Goal: Find specific page/section: Find specific page/section

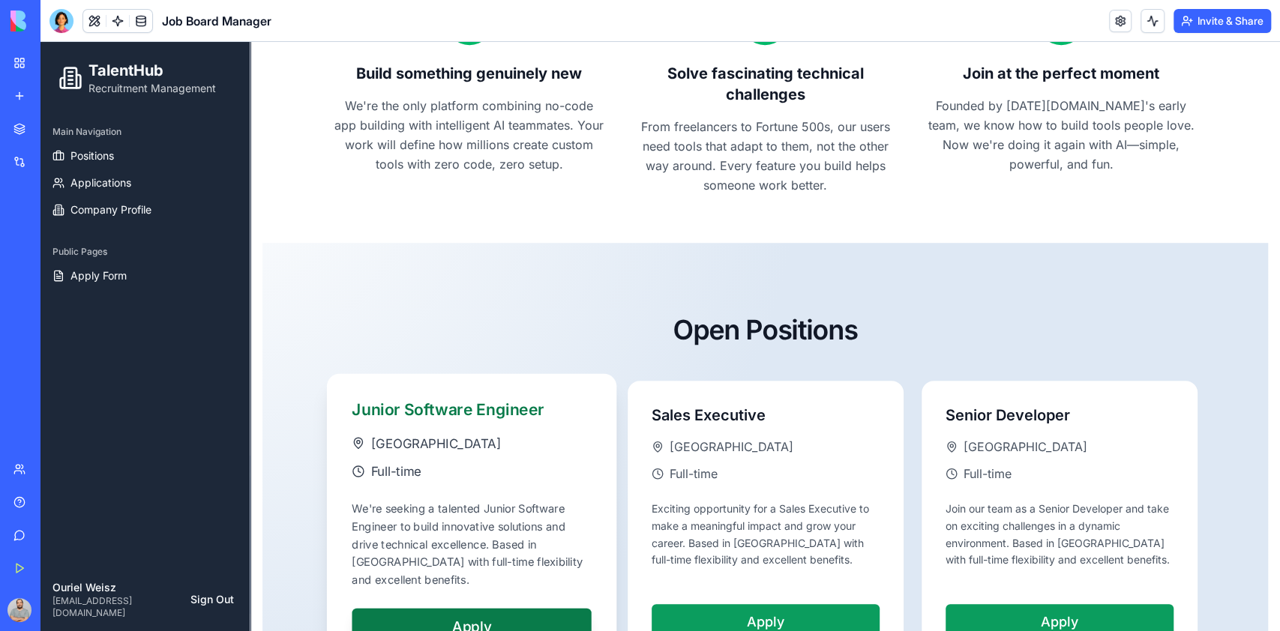
scroll to position [704, 0]
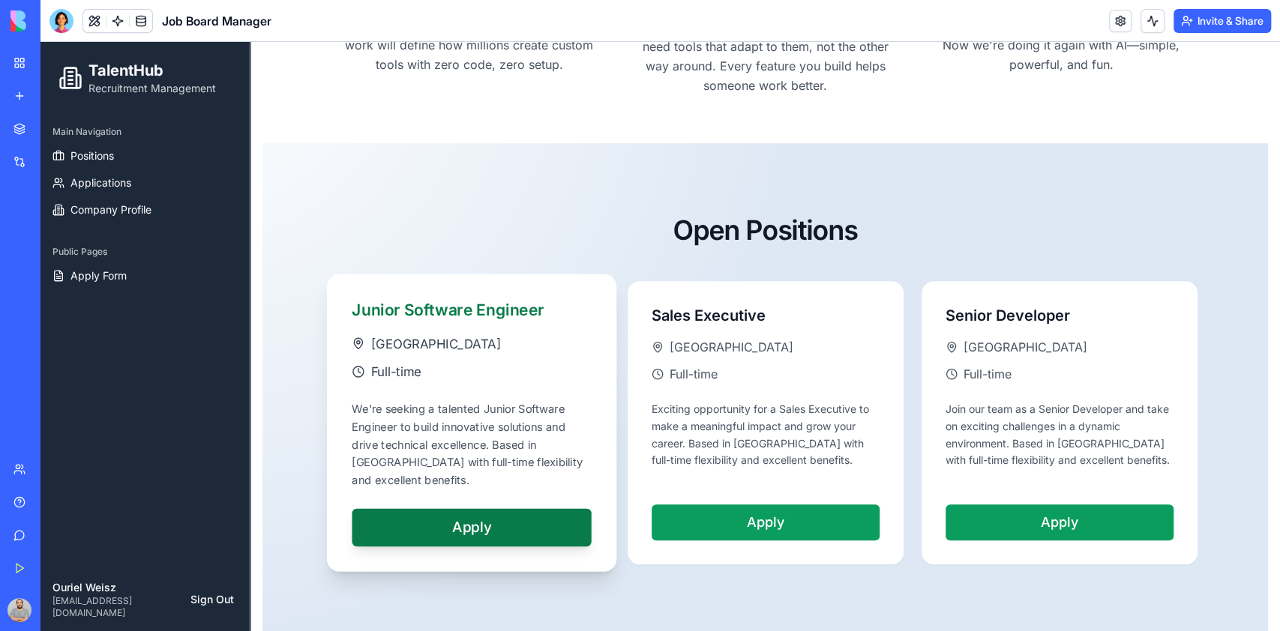
click at [478, 508] on button "Apply" at bounding box center [471, 526] width 239 height 37
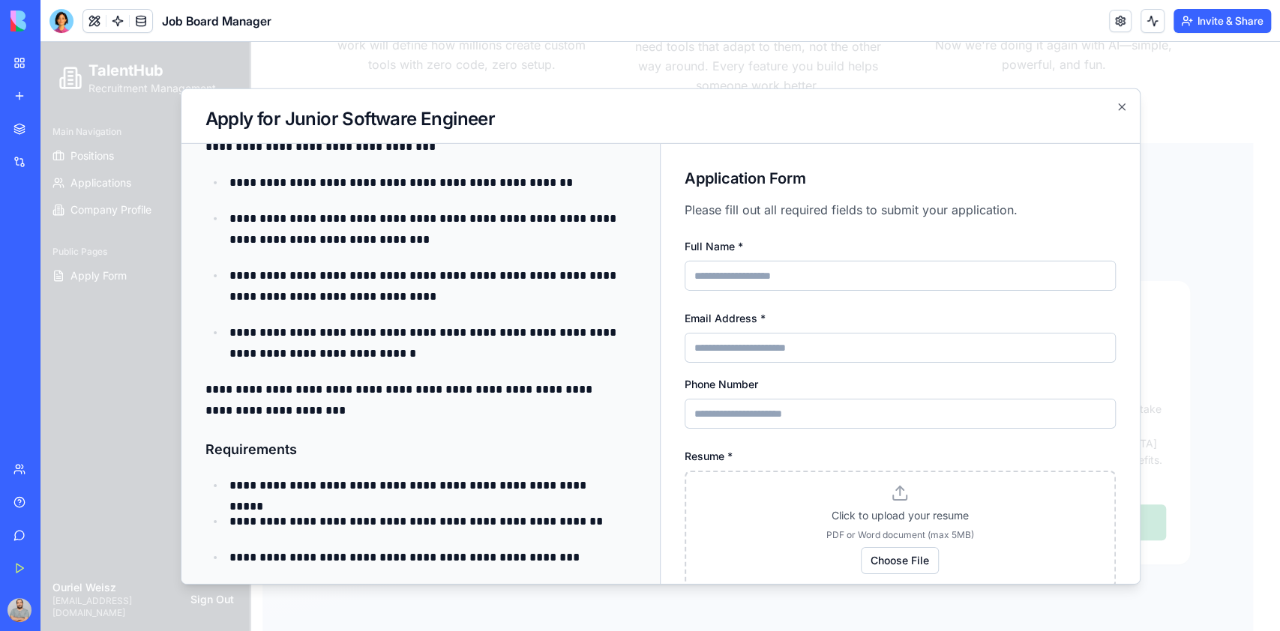
scroll to position [0, 0]
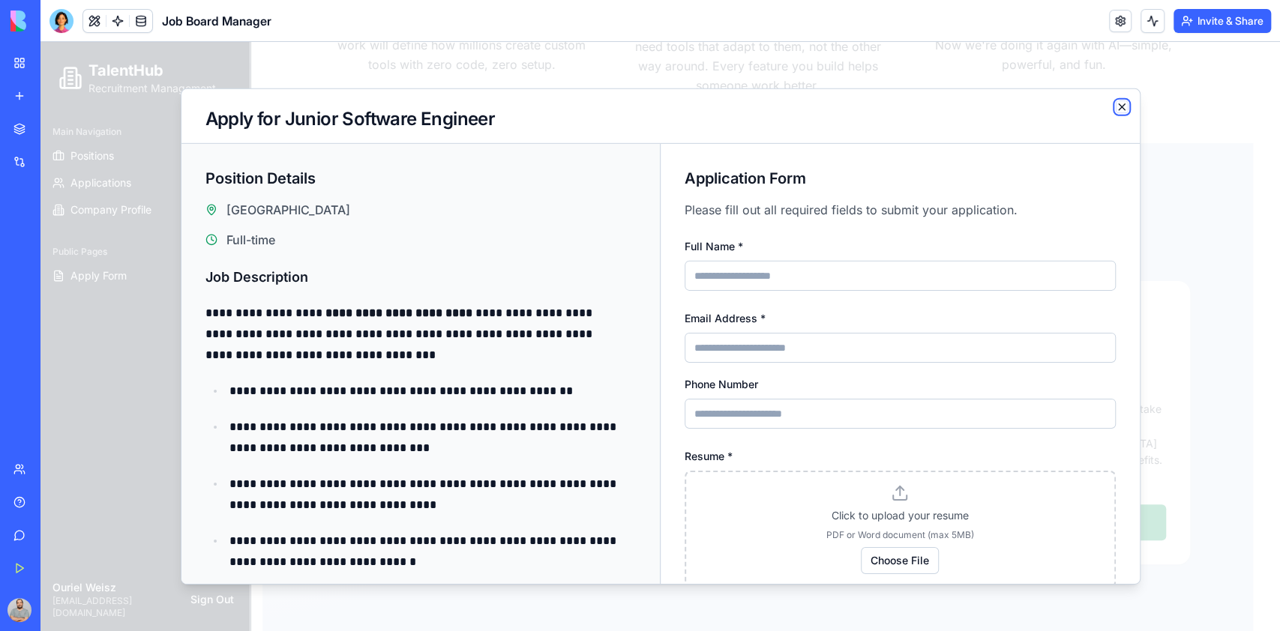
click at [1120, 105] on icon "button" at bounding box center [1122, 107] width 12 height 12
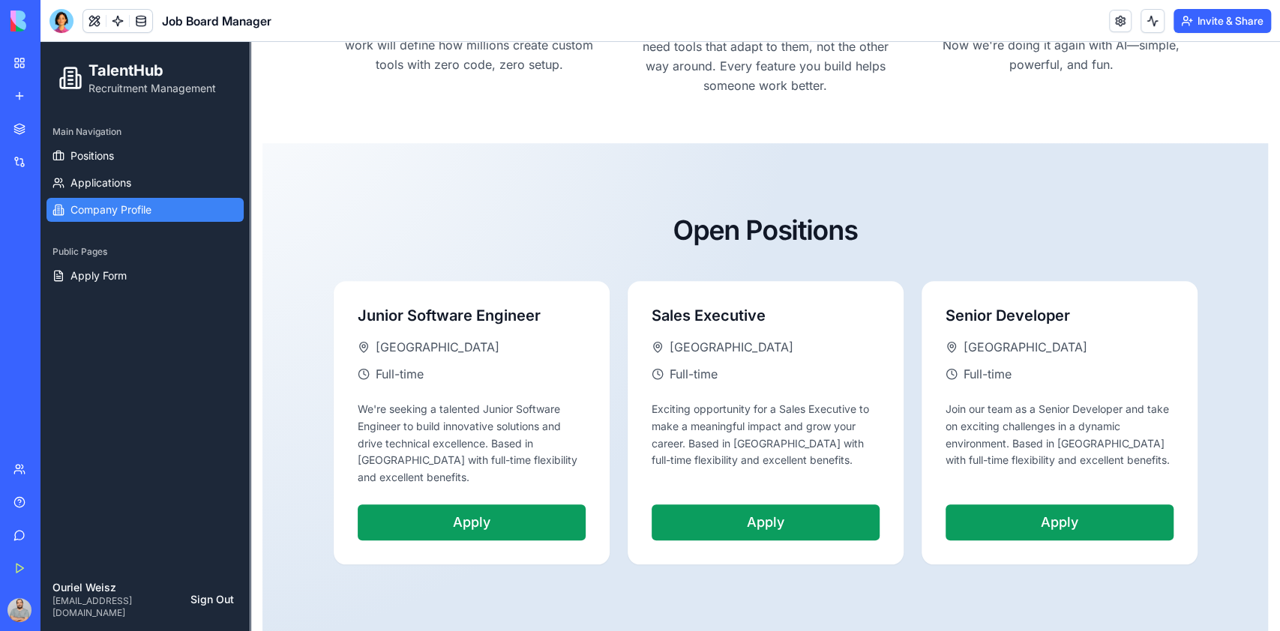
click at [159, 210] on link "Company Profile" at bounding box center [144, 210] width 197 height 24
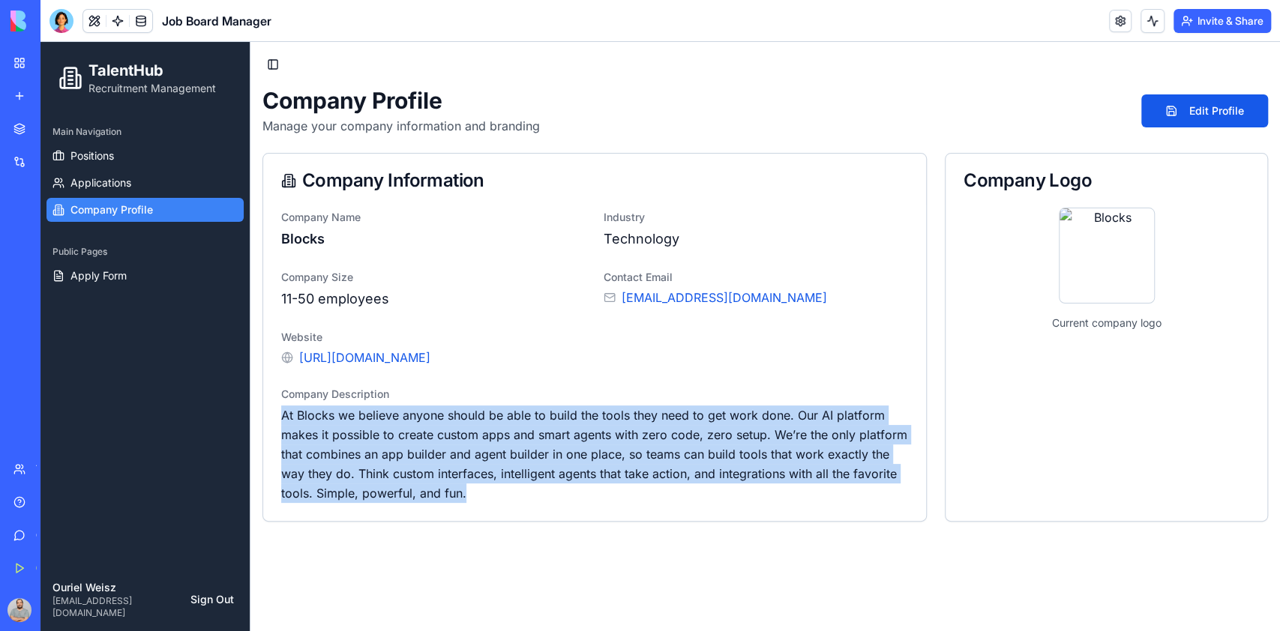
drag, startPoint x: 281, startPoint y: 418, endPoint x: 492, endPoint y: 511, distance: 230.3
click at [492, 511] on div "Company Name Blocks Industry Technology Company Size 11-50 employees Contact Em…" at bounding box center [594, 364] width 663 height 313
copy p "At Blocks we believe anyone should be able to build the tools they need to get …"
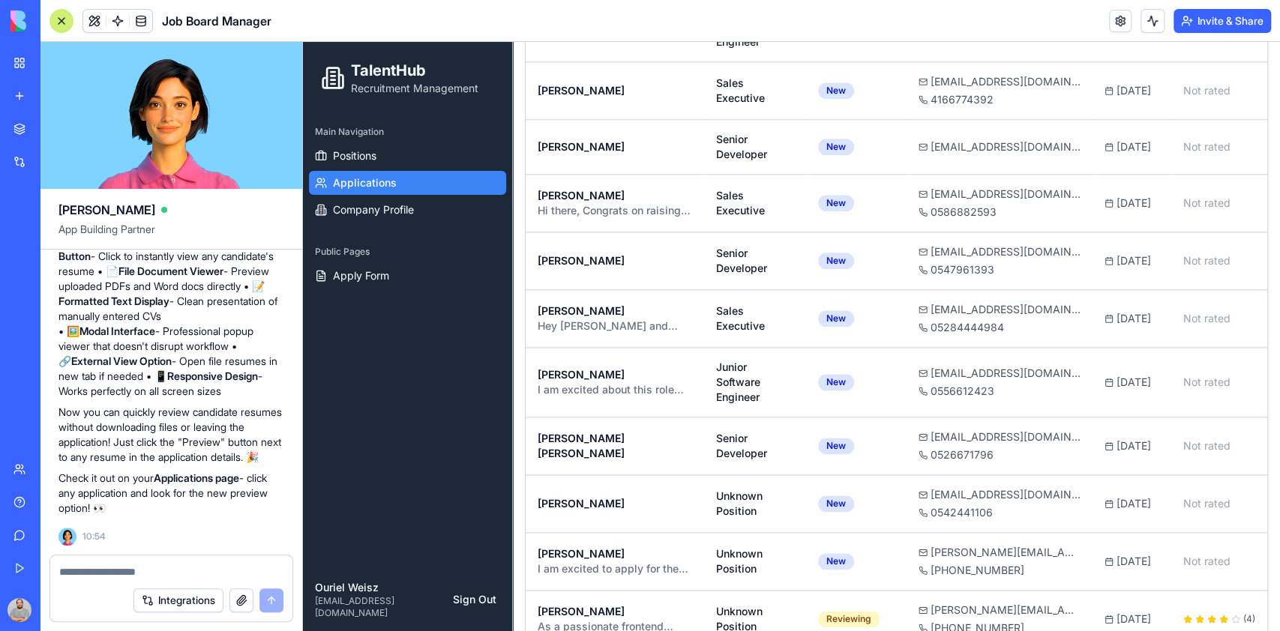
scroll to position [1183, 0]
